Goal: Task Accomplishment & Management: Use online tool/utility

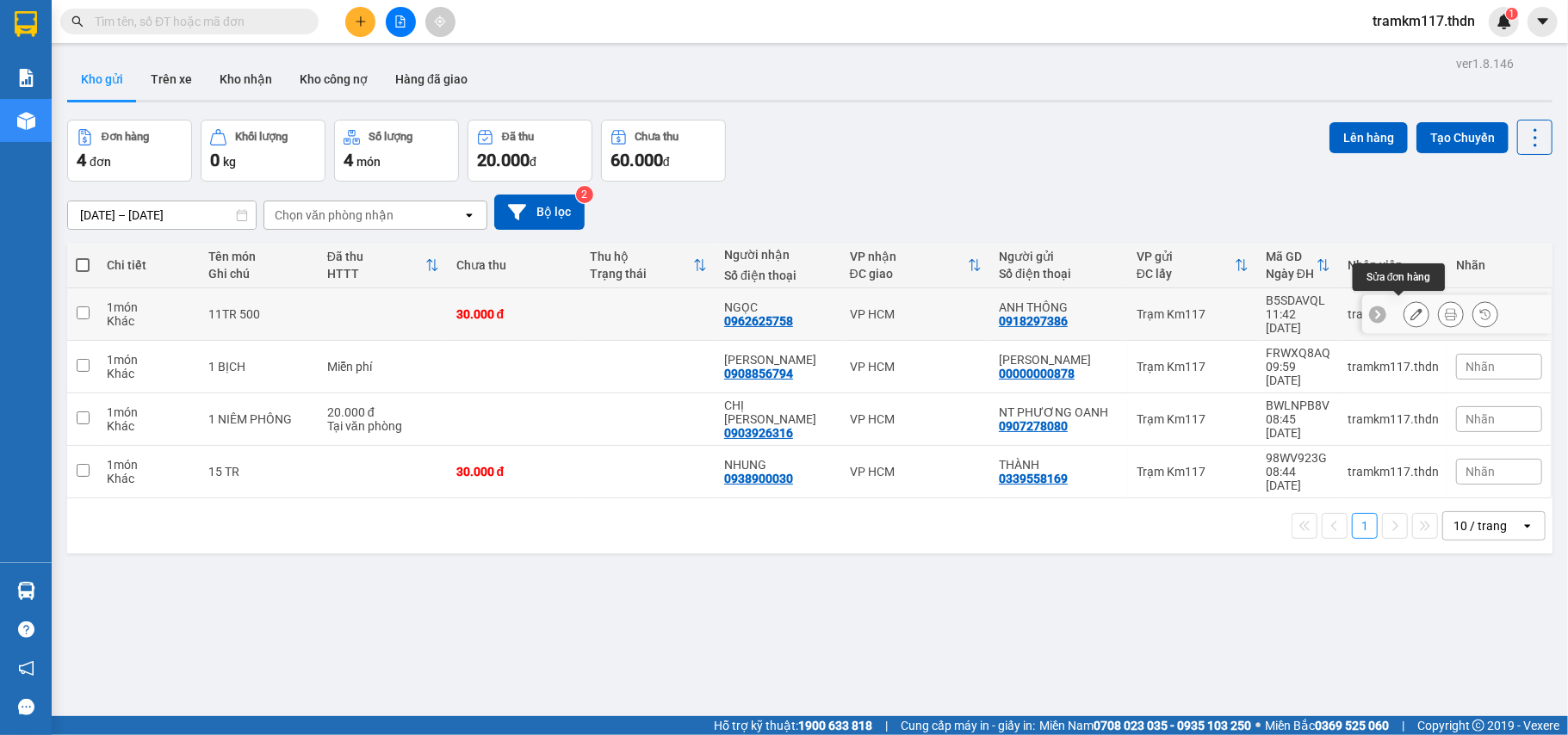
click at [1411, 308] on icon at bounding box center [1417, 314] width 12 height 12
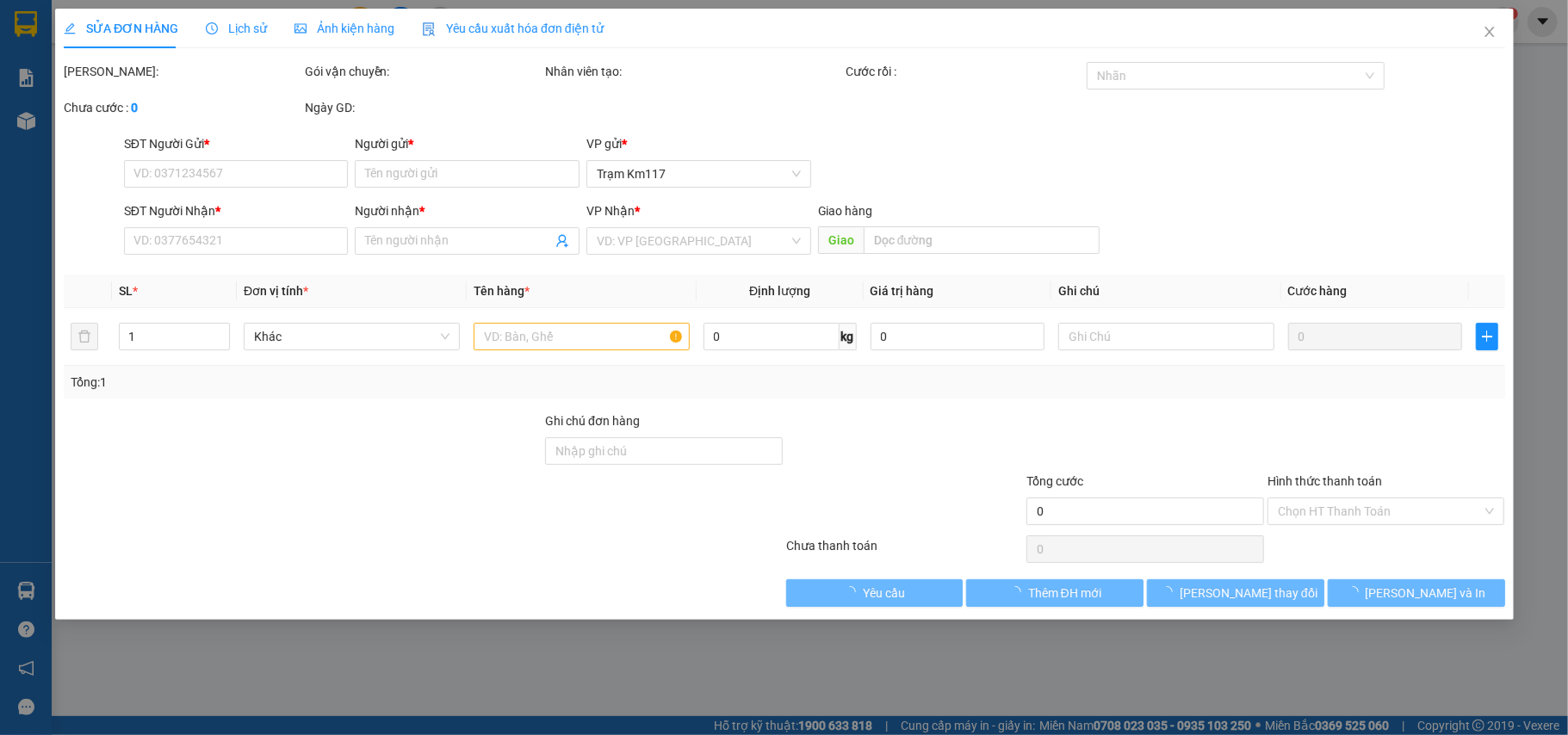
type input "0918297386"
type input "ANH THÔNG"
type input "0962625758"
type input "NGỌC"
type input "30.000"
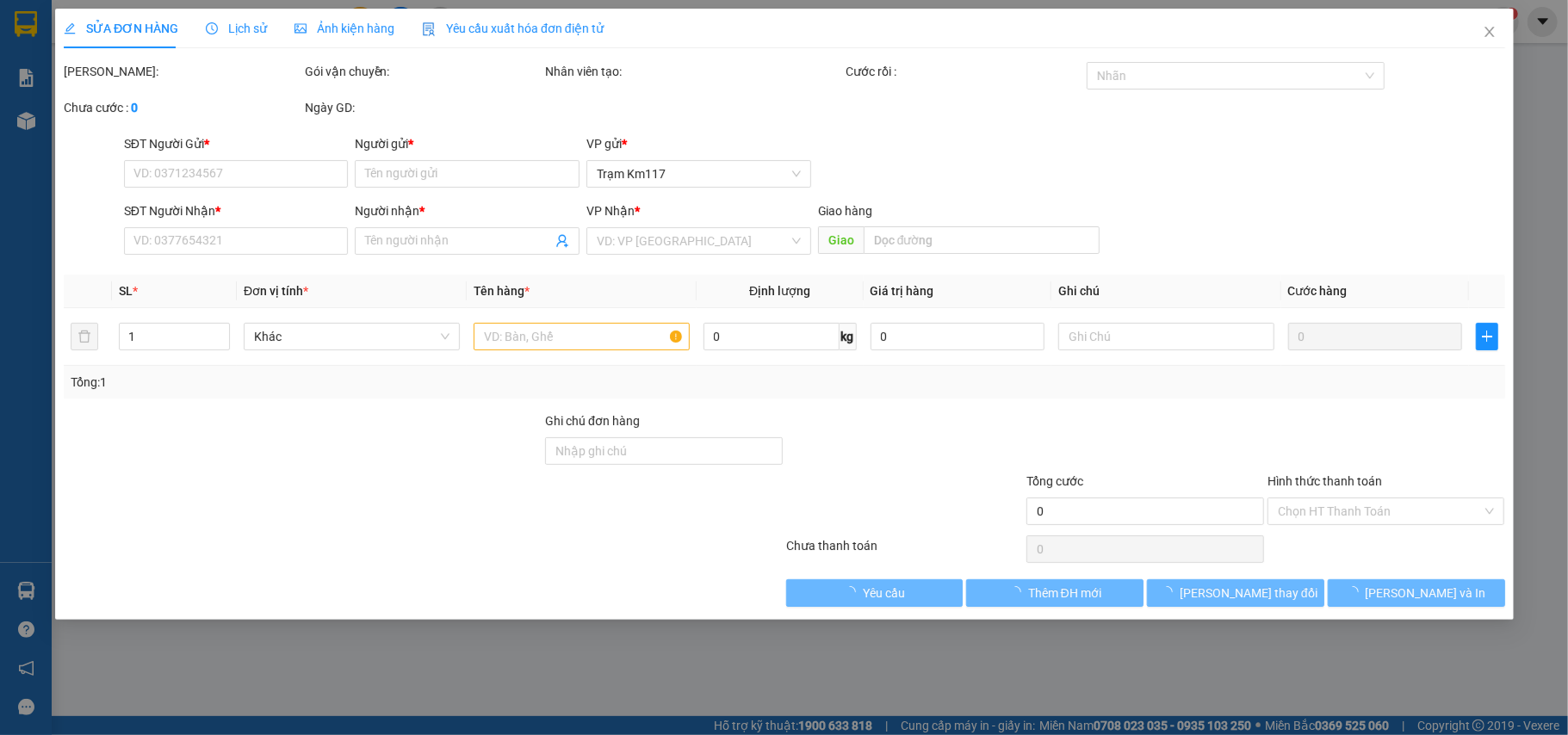
type input "30.000"
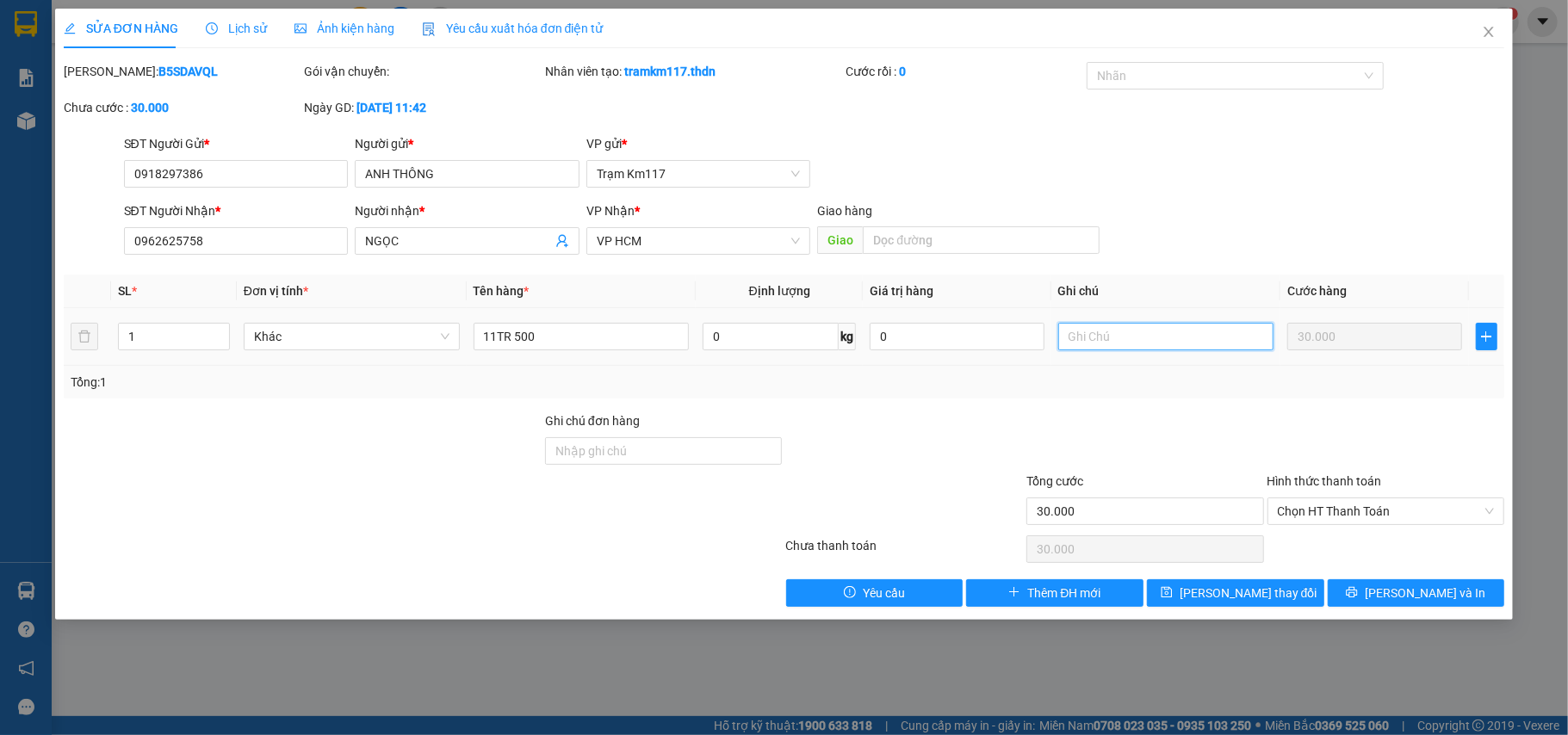
click at [1135, 332] on input "text" at bounding box center [1166, 337] width 216 height 27
type input "THU HỘ 140 TIỀN CƯỚC LÊN"
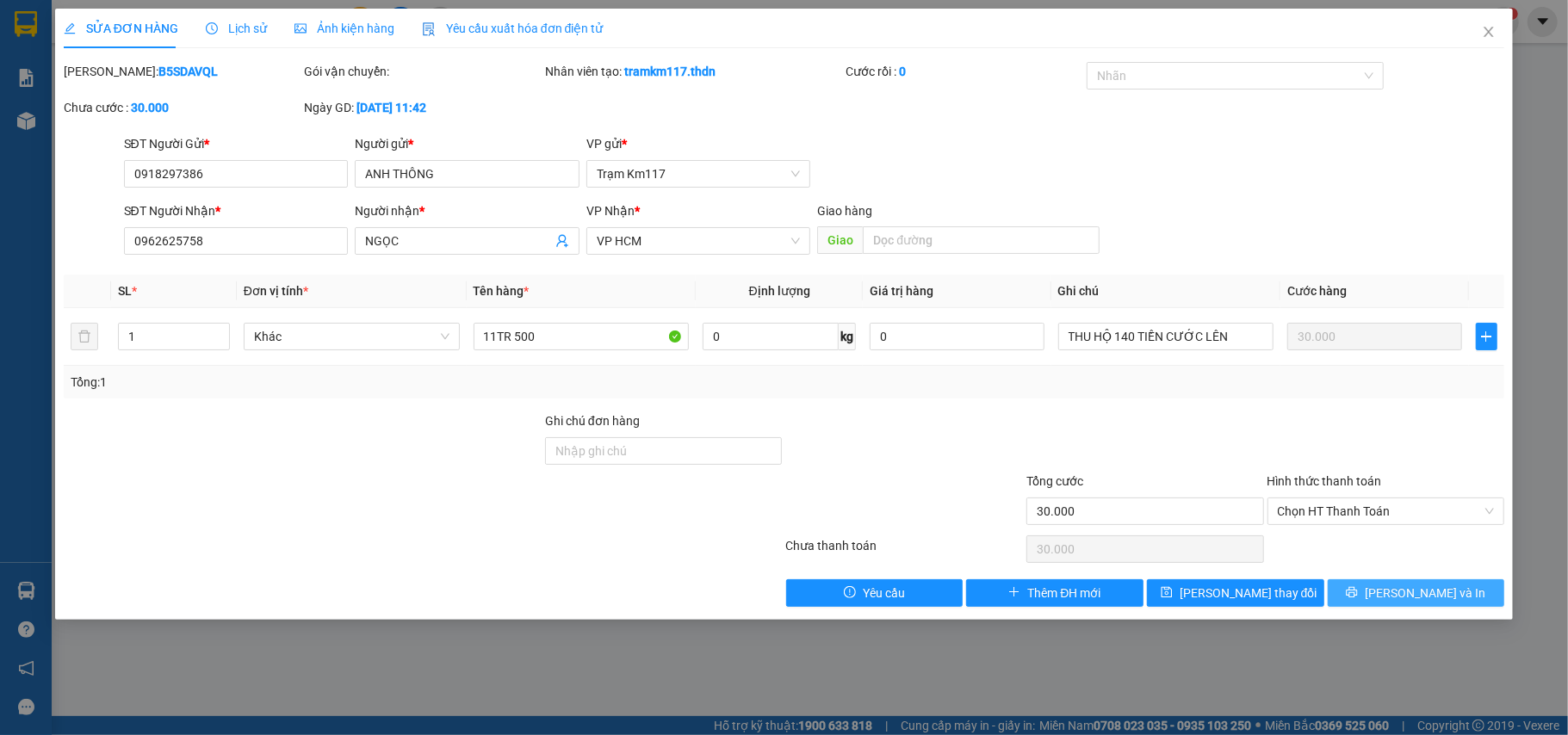
click at [1410, 580] on button "[PERSON_NAME] và In" at bounding box center [1416, 593] width 178 height 27
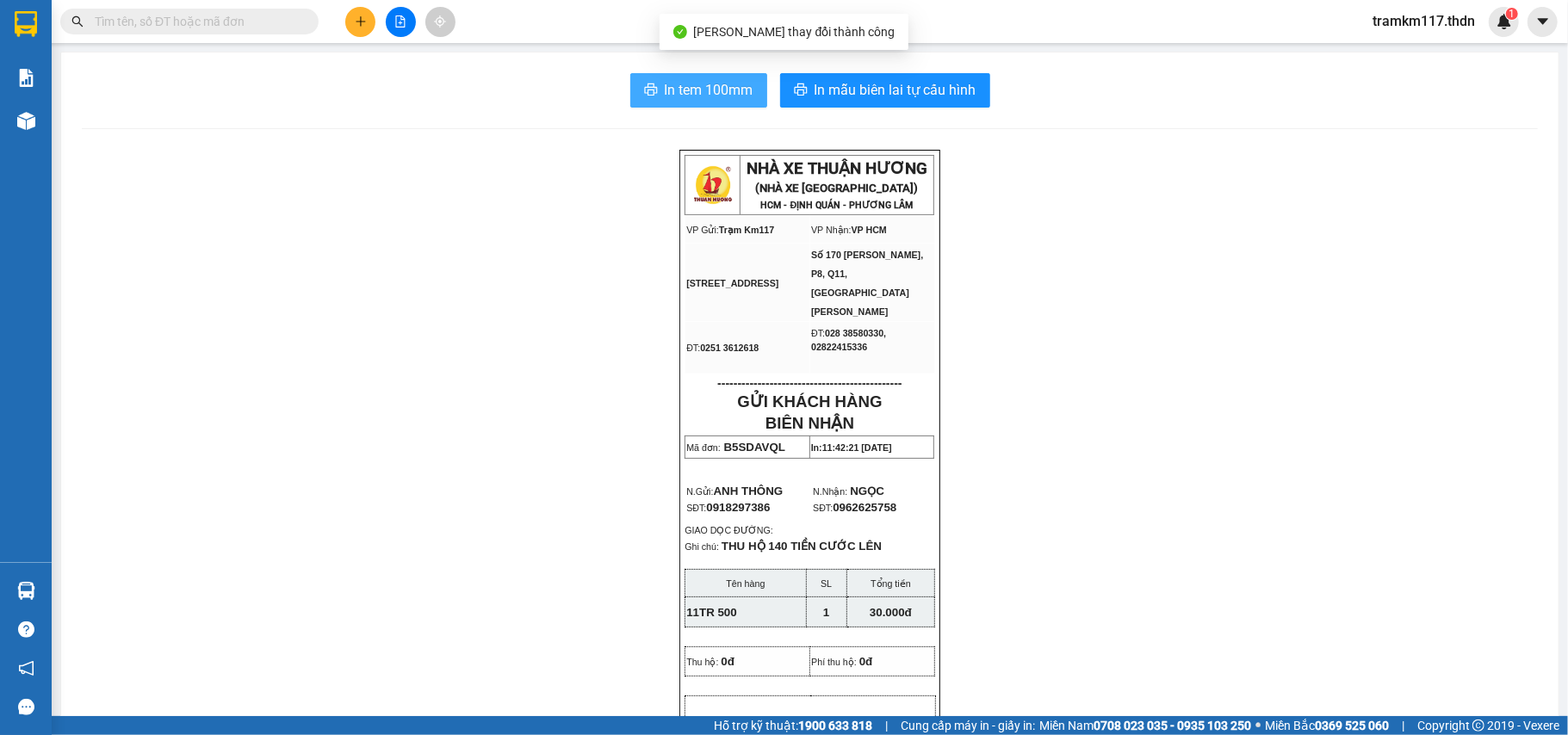
click at [678, 86] on span "In tem 100mm" at bounding box center [708, 90] width 88 height 21
